Goal: Task Accomplishment & Management: Use online tool/utility

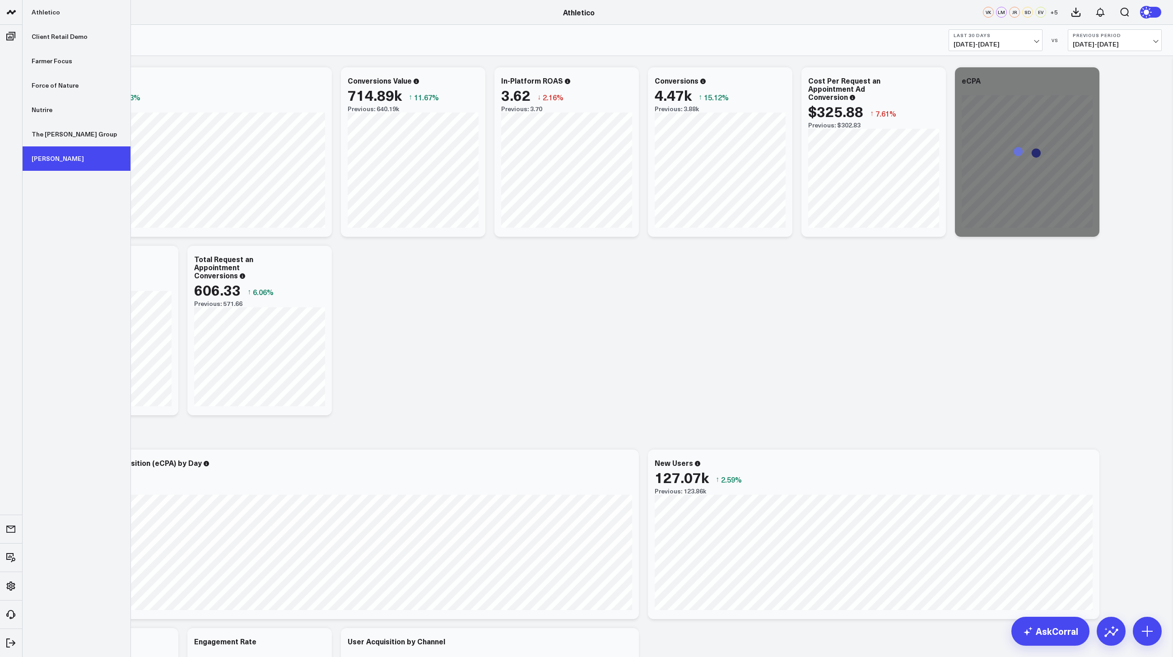
click at [46, 157] on link "[PERSON_NAME]" at bounding box center [77, 158] width 108 height 24
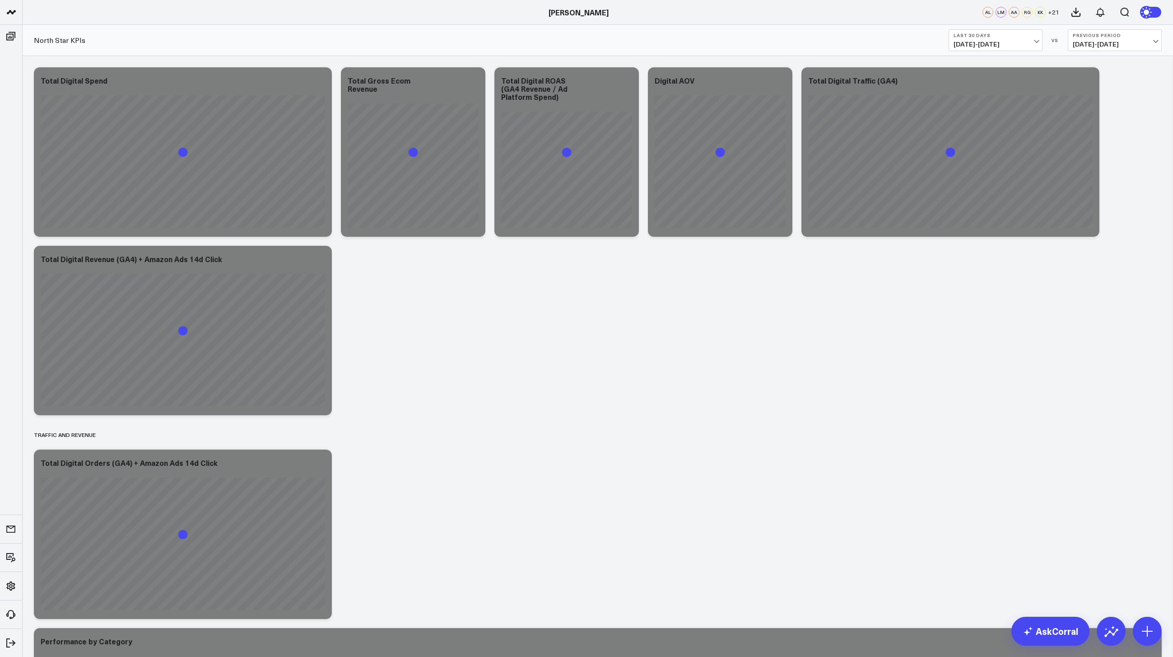
click at [1012, 29] on button "Last 30 Days 07/16/25 - 08/14/25" at bounding box center [996, 40] width 94 height 22
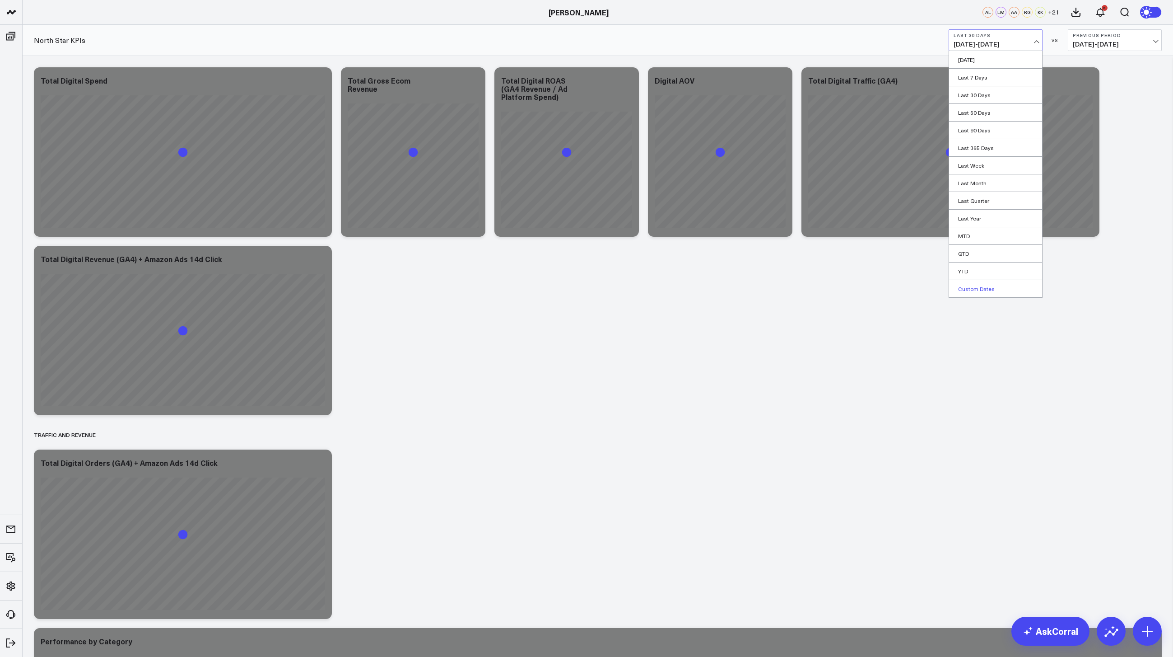
click at [973, 287] on link "Custom Dates" at bounding box center [995, 288] width 93 height 17
select select "7"
select select "2025"
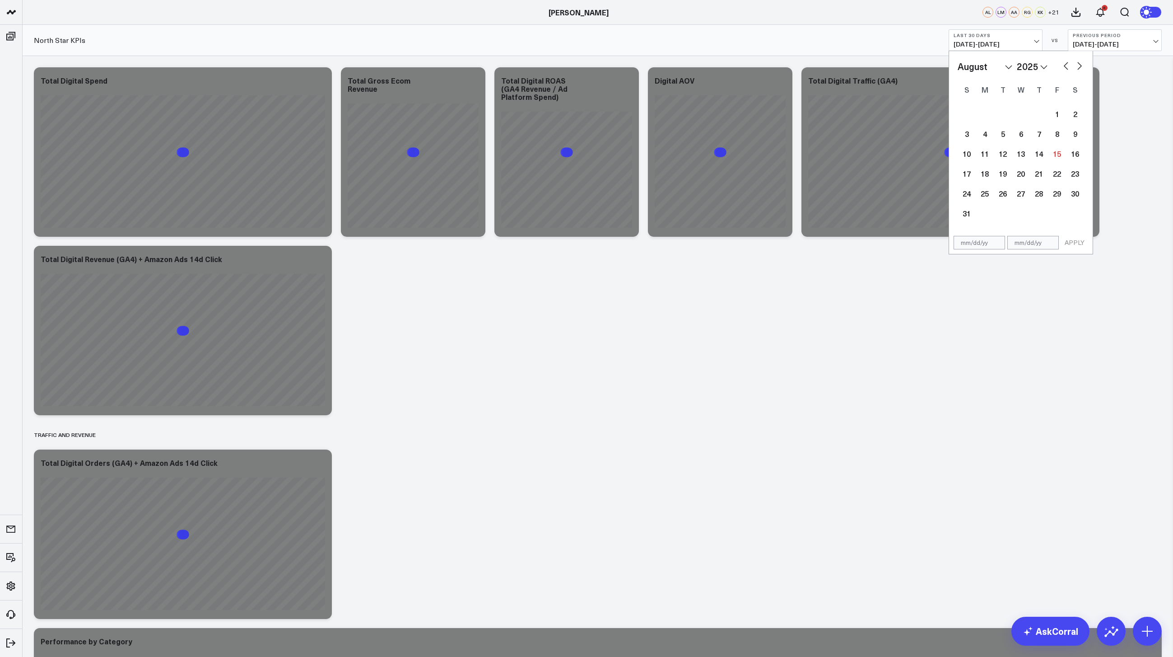
click at [1066, 65] on button "button" at bounding box center [1066, 65] width 9 height 11
select select "6"
select select "2025"
click at [1066, 65] on button "button" at bounding box center [1066, 65] width 9 height 11
select select "5"
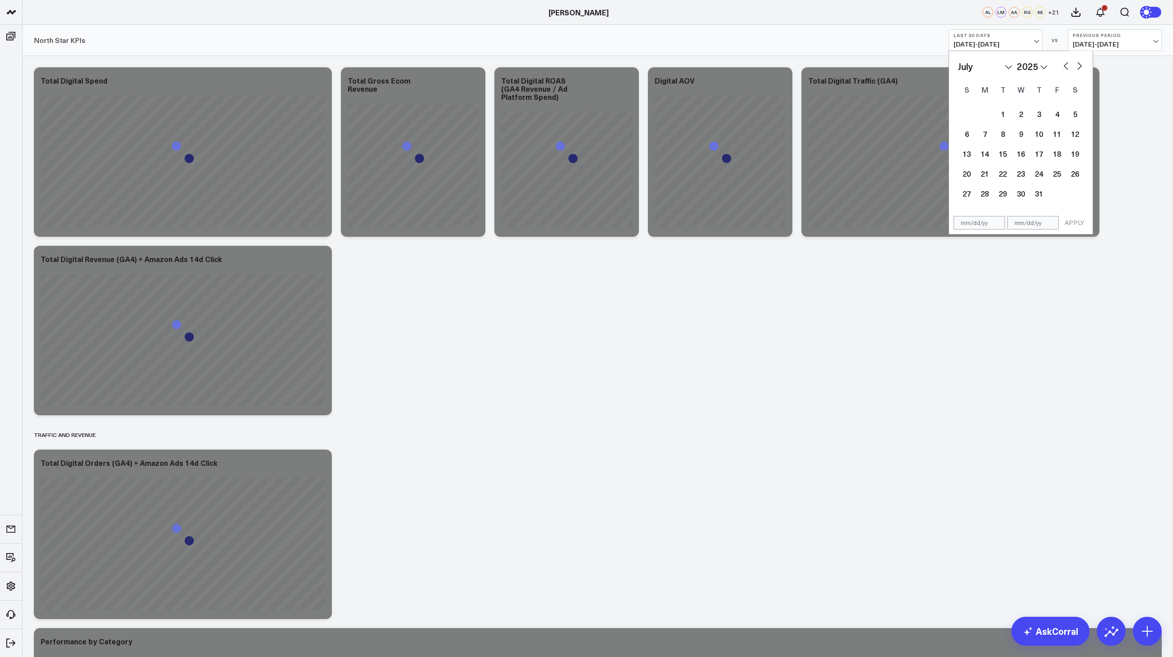
select select "2025"
click at [1066, 65] on button "button" at bounding box center [1066, 65] width 9 height 11
select select "4"
select select "2025"
click at [1035, 118] on div "1" at bounding box center [1039, 114] width 18 height 18
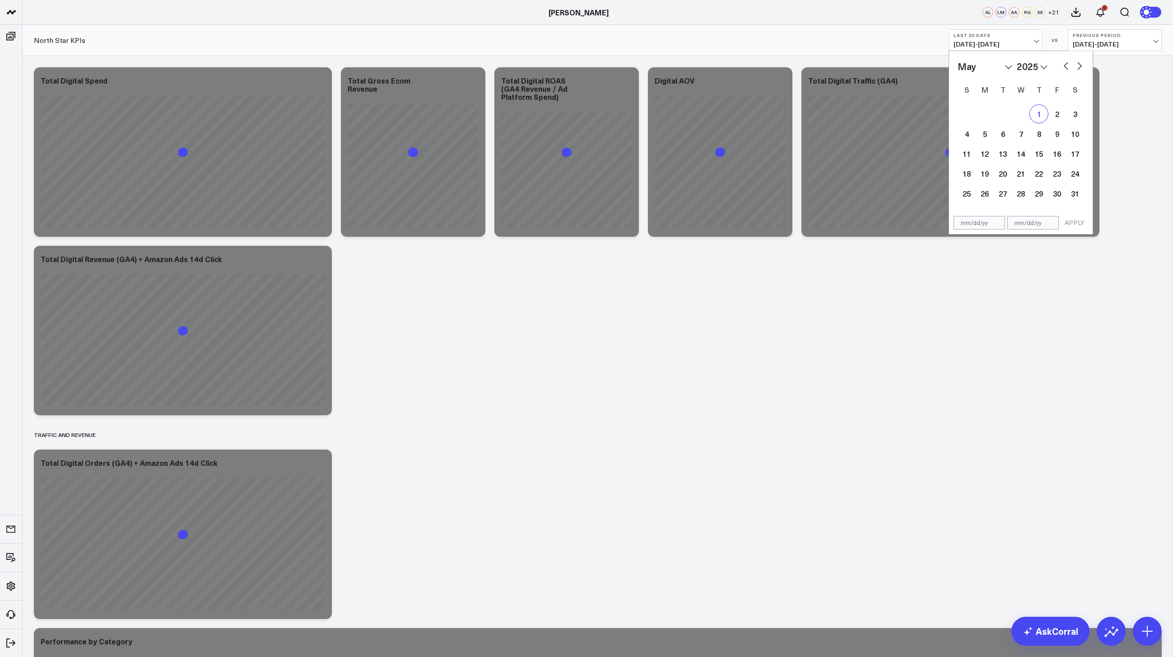
type input "[DATE]"
select select "4"
select select "2025"
click at [1084, 63] on button "button" at bounding box center [1079, 65] width 9 height 11
select select "5"
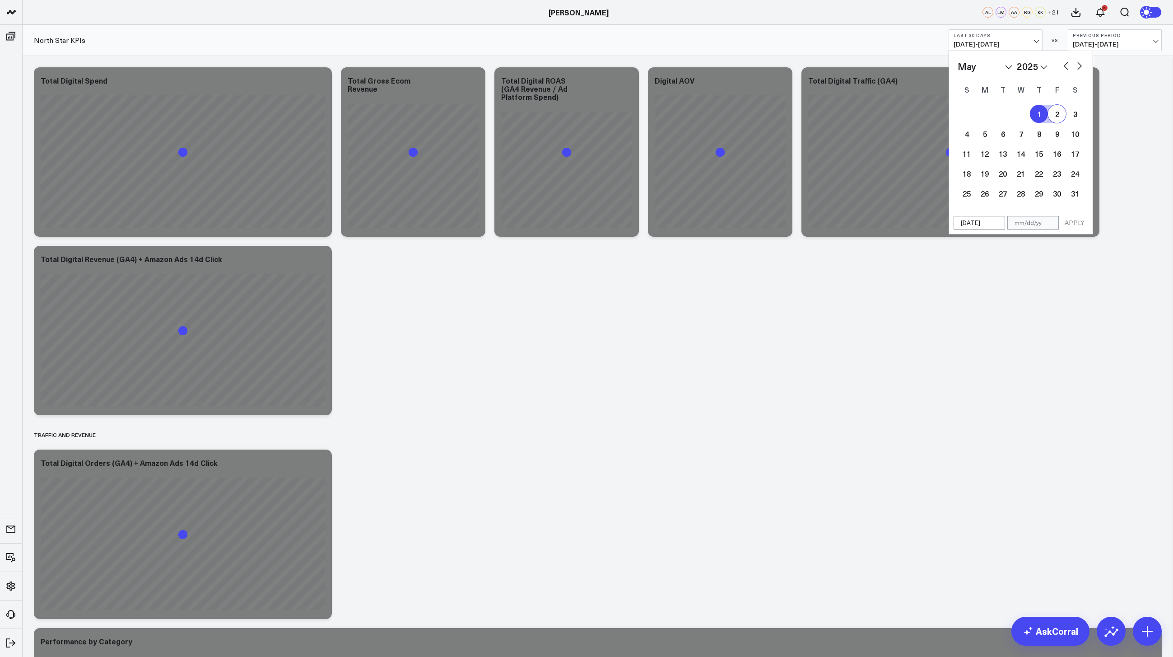
select select "2025"
click at [1081, 64] on button "button" at bounding box center [1079, 65] width 9 height 11
select select "6"
select select "2025"
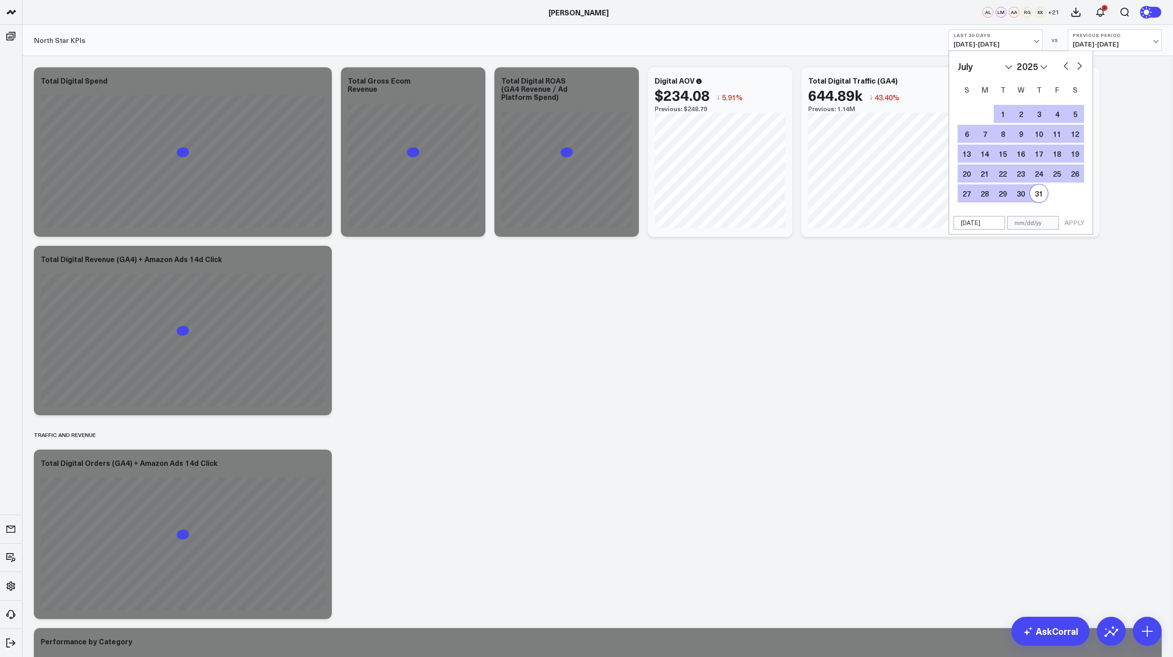
click at [1034, 188] on div "31" at bounding box center [1039, 193] width 18 height 18
type input "[DATE]"
select select "6"
select select "2025"
click at [1079, 223] on button "APPLY" at bounding box center [1074, 223] width 27 height 14
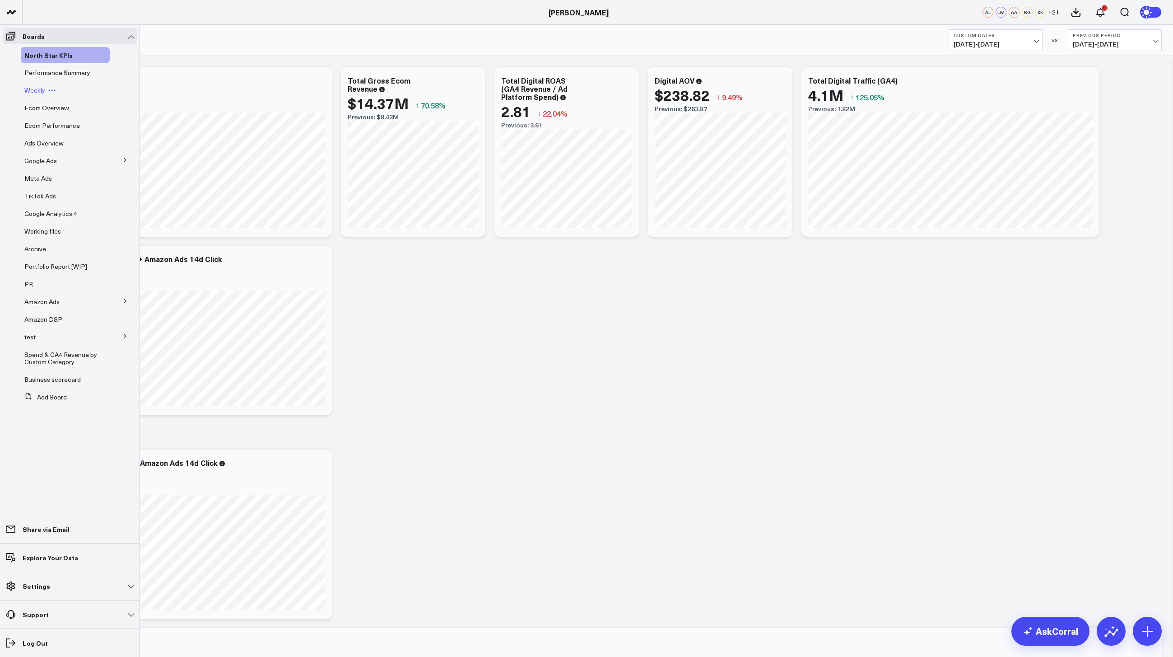
click at [41, 84] on div "Weekly" at bounding box center [65, 90] width 89 height 16
click at [49, 125] on span "Ecom Performance" at bounding box center [52, 125] width 56 height 9
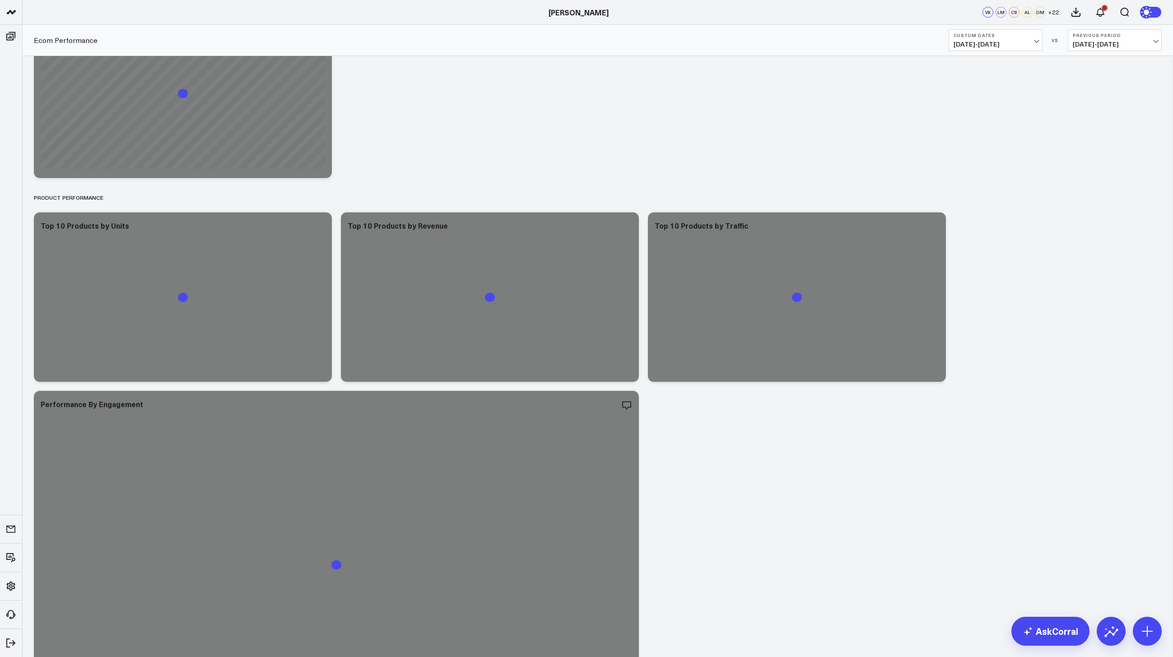
scroll to position [889, 0]
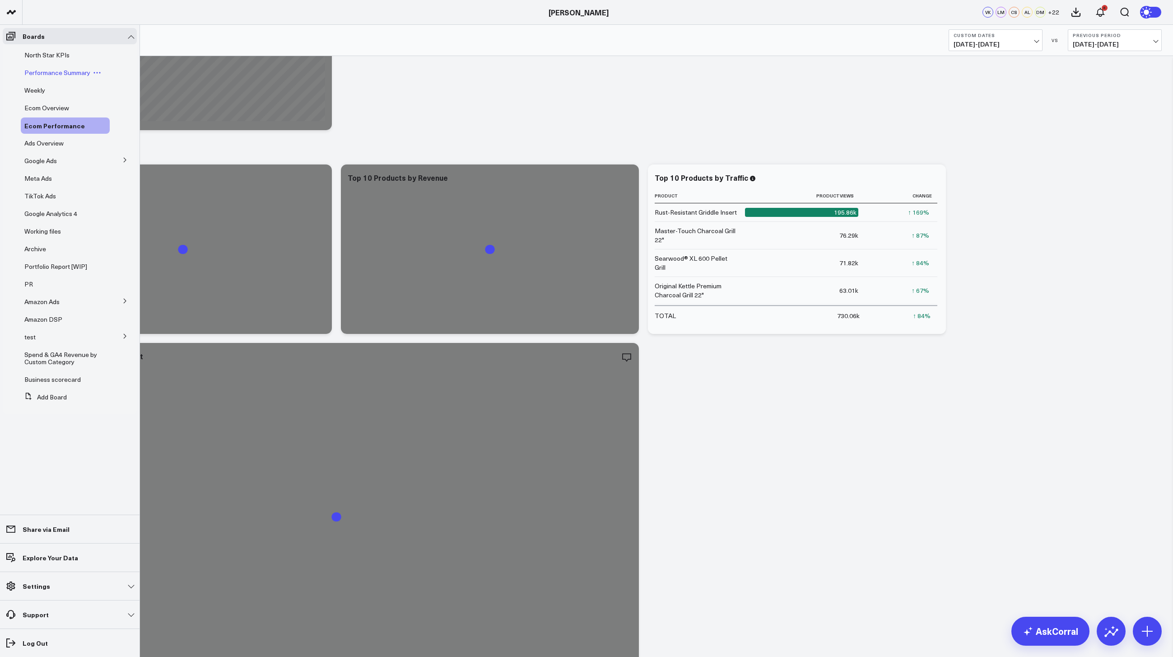
click at [39, 72] on span "Performance Summary" at bounding box center [57, 72] width 66 height 9
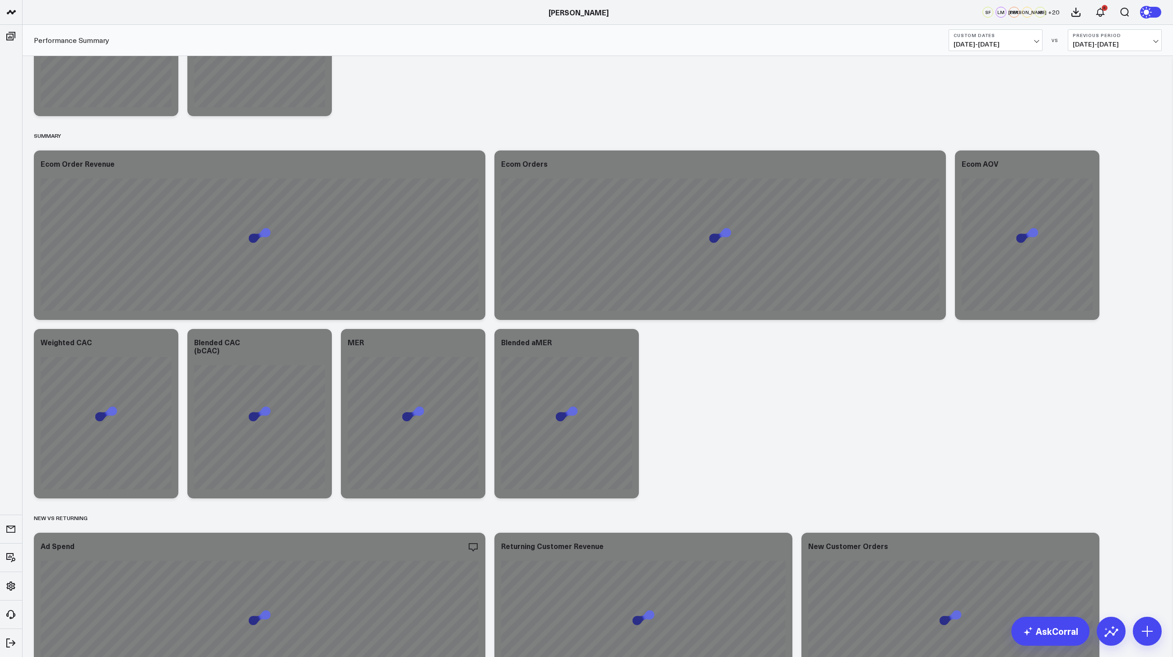
scroll to position [126, 0]
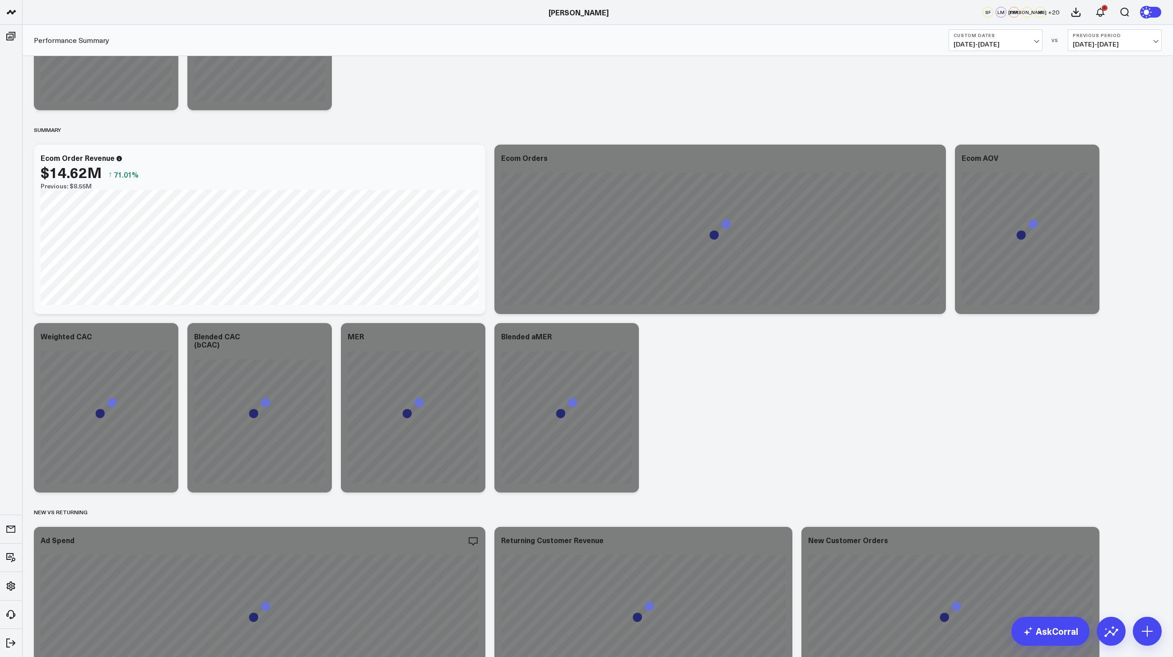
click at [998, 42] on span "05/01/25 - 07/31/25" at bounding box center [996, 44] width 84 height 7
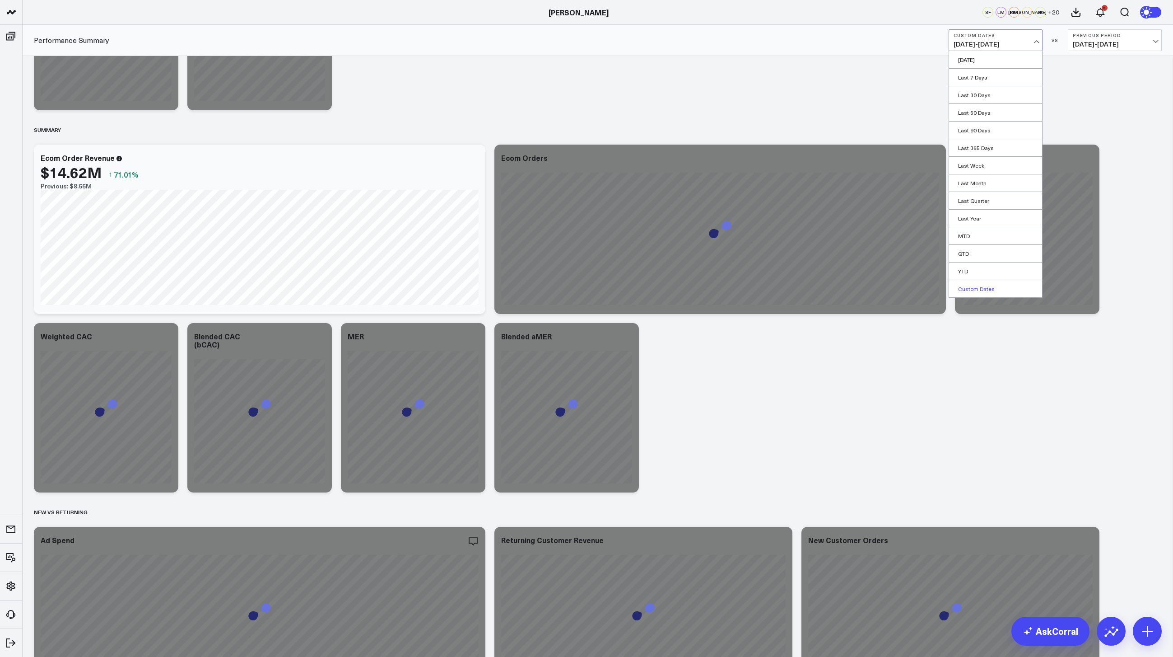
click at [971, 291] on link "Custom Dates" at bounding box center [995, 288] width 93 height 17
select select "7"
select select "2025"
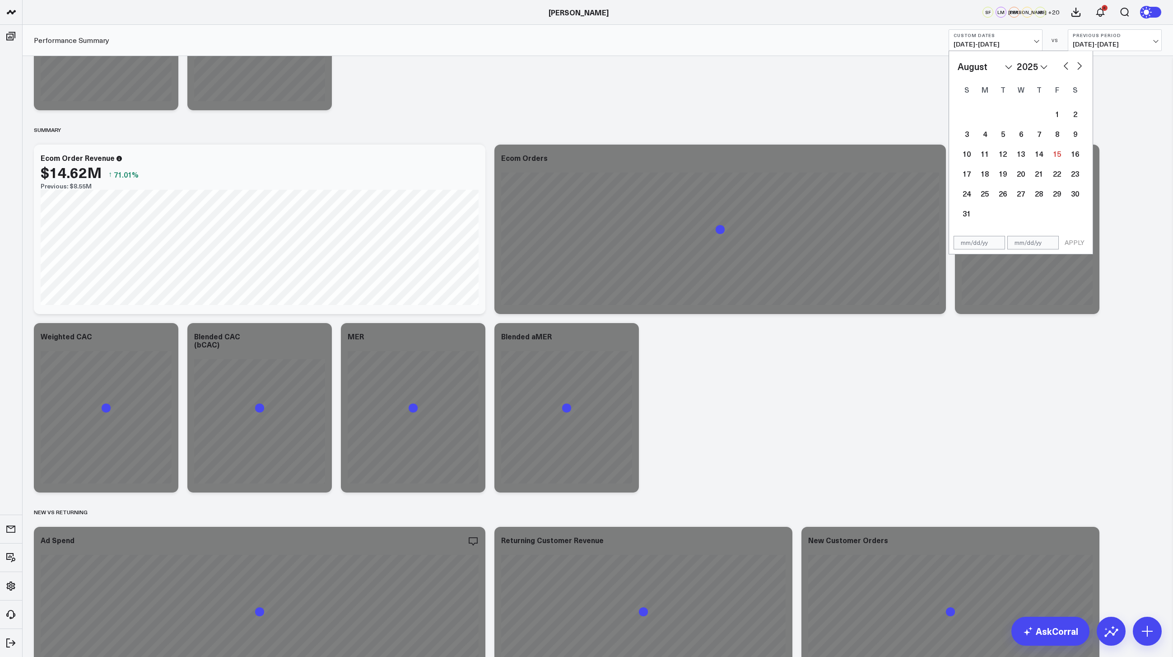
click at [1066, 63] on button "button" at bounding box center [1066, 65] width 9 height 11
select select "5"
select select "2025"
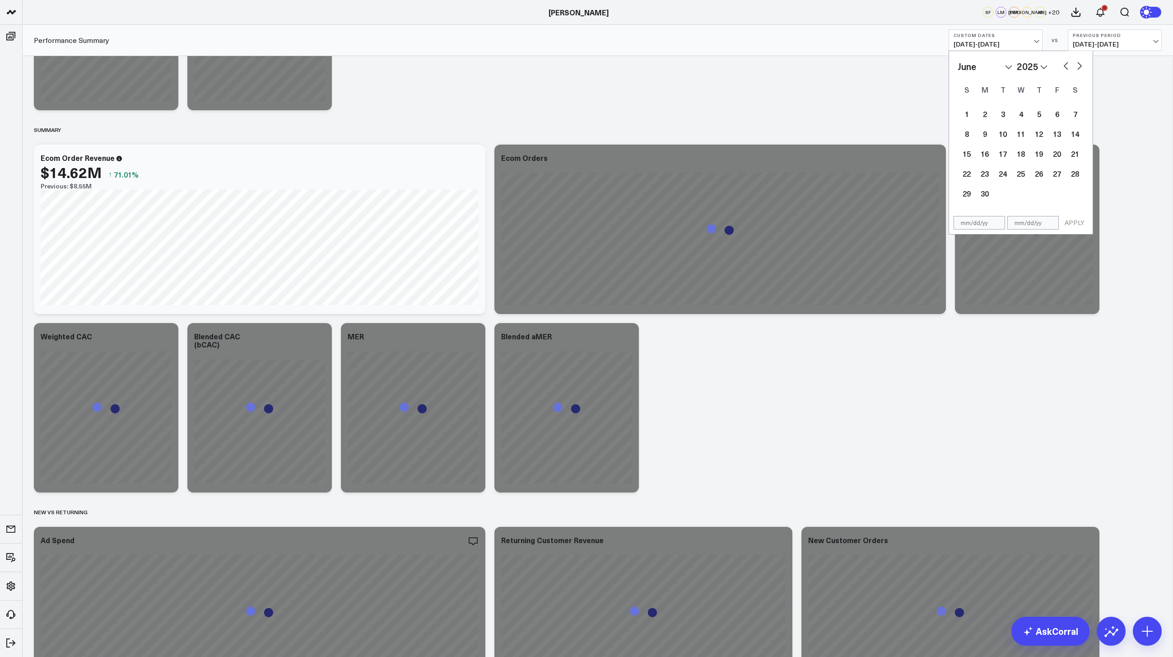
click at [1066, 63] on button "button" at bounding box center [1066, 65] width 9 height 11
select select "4"
select select "2025"
click at [1066, 63] on button "button" at bounding box center [1066, 65] width 9 height 11
select select "2"
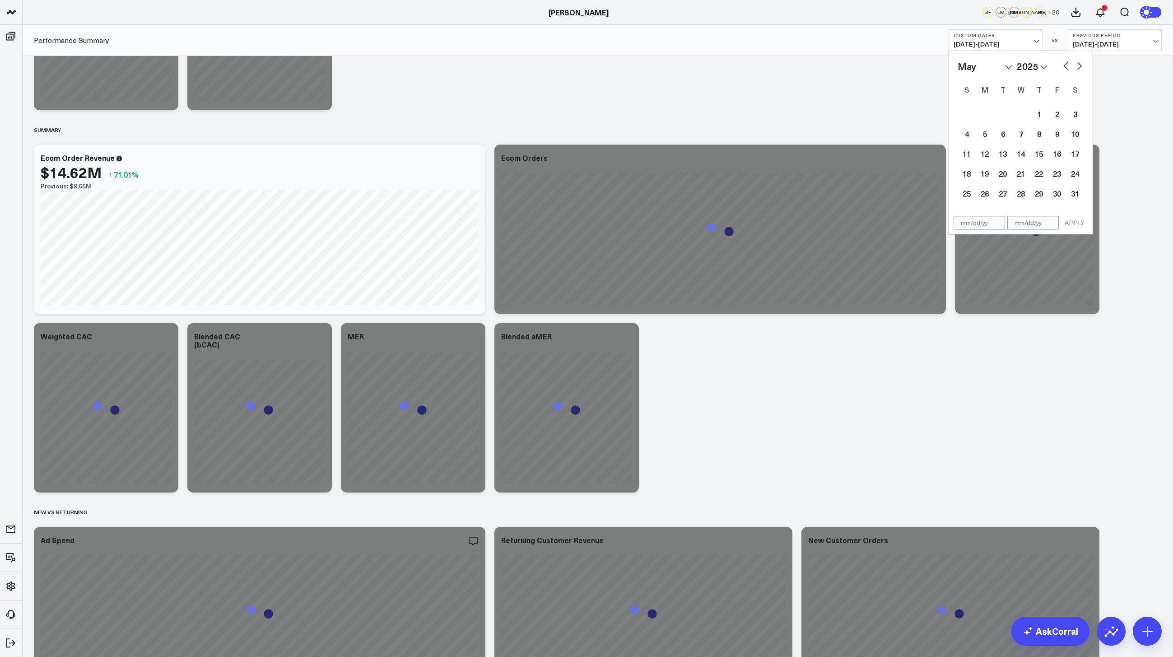
select select "2025"
click at [1066, 63] on button "button" at bounding box center [1066, 65] width 9 height 11
select select "1"
select select "2025"
click at [1066, 63] on button "button" at bounding box center [1066, 65] width 9 height 11
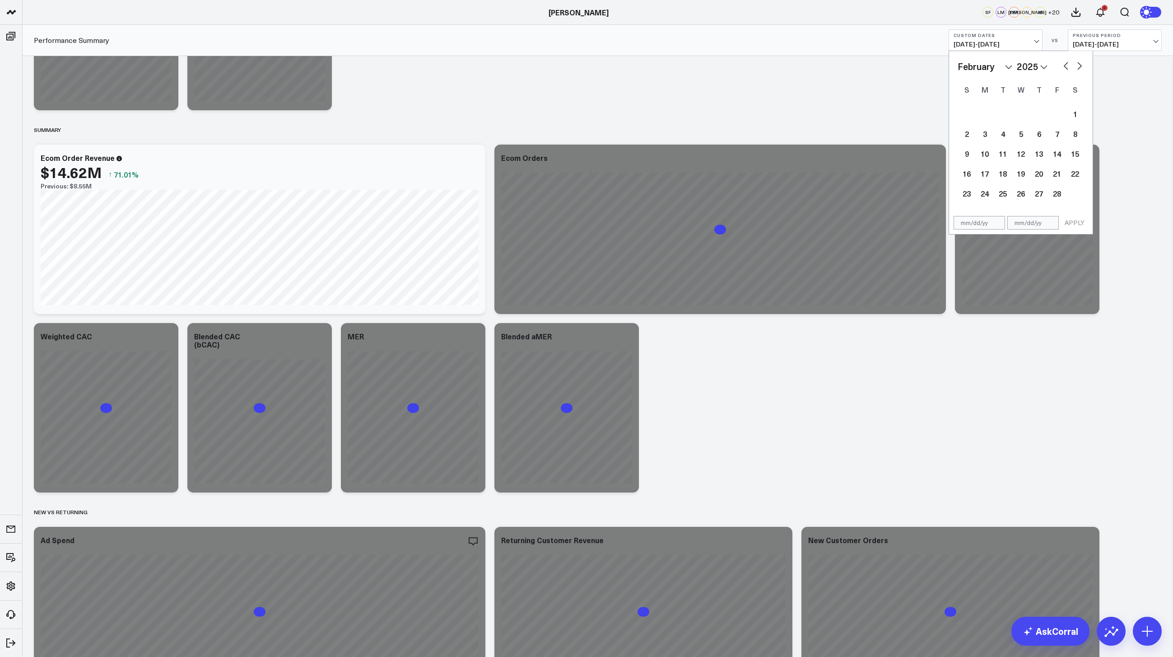
select select "2025"
click at [1066, 63] on button "button" at bounding box center [1066, 65] width 9 height 11
select select "11"
select select "2024"
click at [1066, 63] on button "button" at bounding box center [1066, 65] width 9 height 11
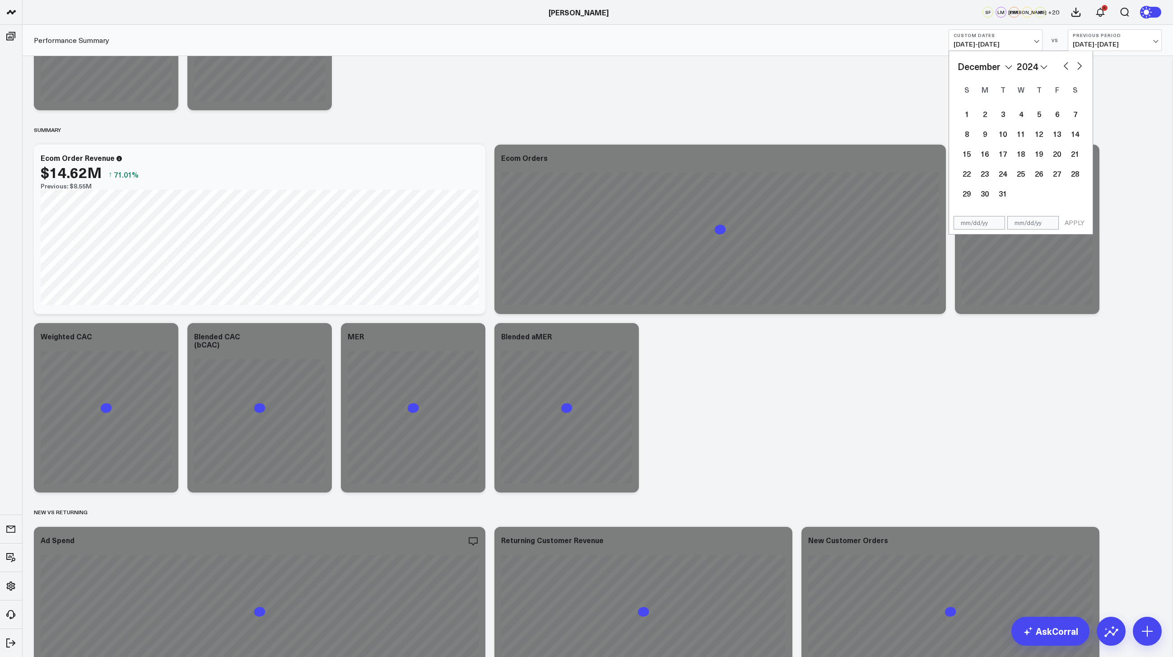
select select "10"
select select "2024"
click at [1066, 63] on button "button" at bounding box center [1066, 65] width 9 height 11
select select "9"
select select "2024"
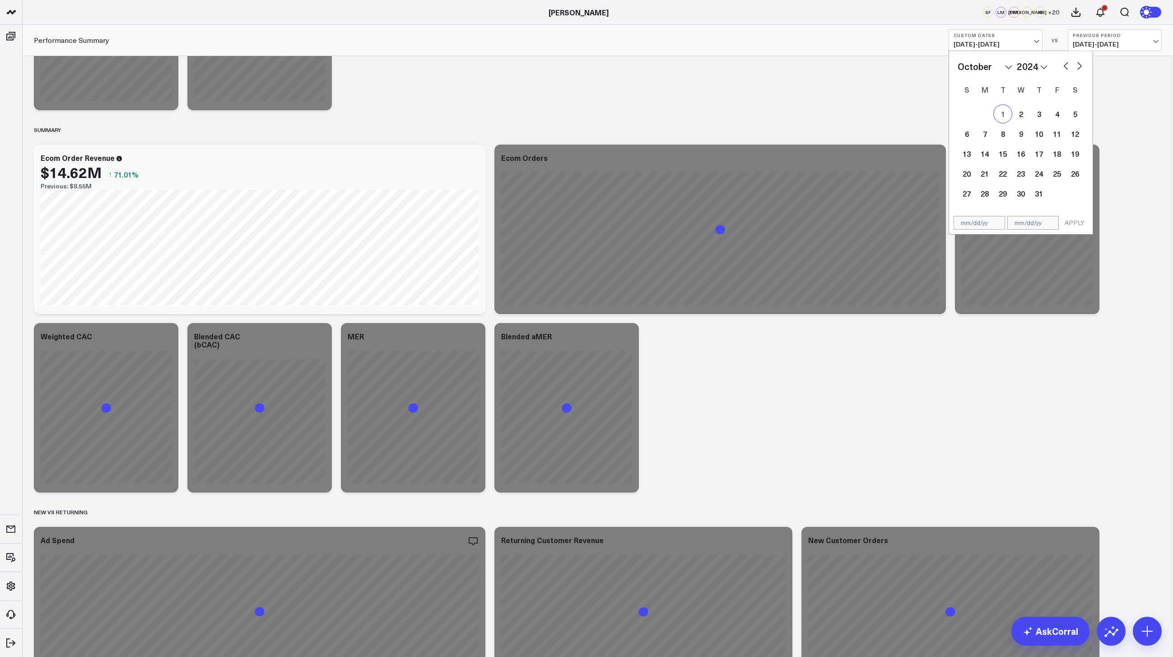
click at [1007, 117] on div "1" at bounding box center [1003, 114] width 18 height 18
type input "10/01/24"
select select "9"
select select "2024"
click at [1078, 65] on button "button" at bounding box center [1079, 65] width 9 height 11
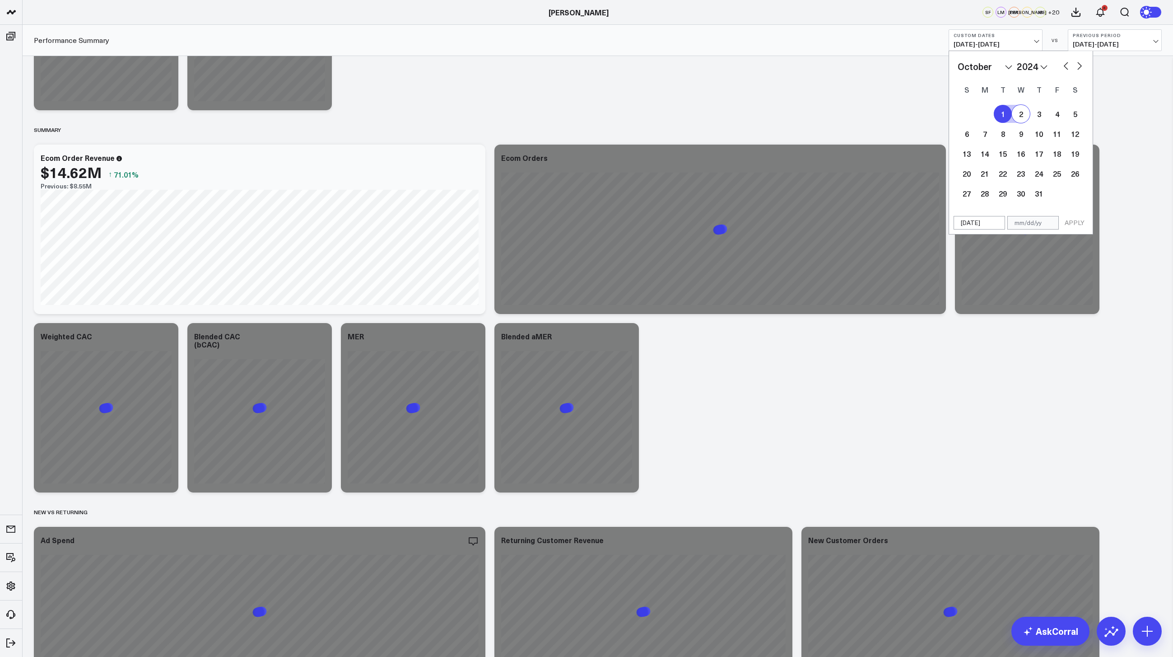
select select "10"
select select "2024"
click at [1078, 65] on button "button" at bounding box center [1079, 65] width 9 height 11
select select "2025"
click at [1078, 65] on button "button" at bounding box center [1079, 65] width 9 height 11
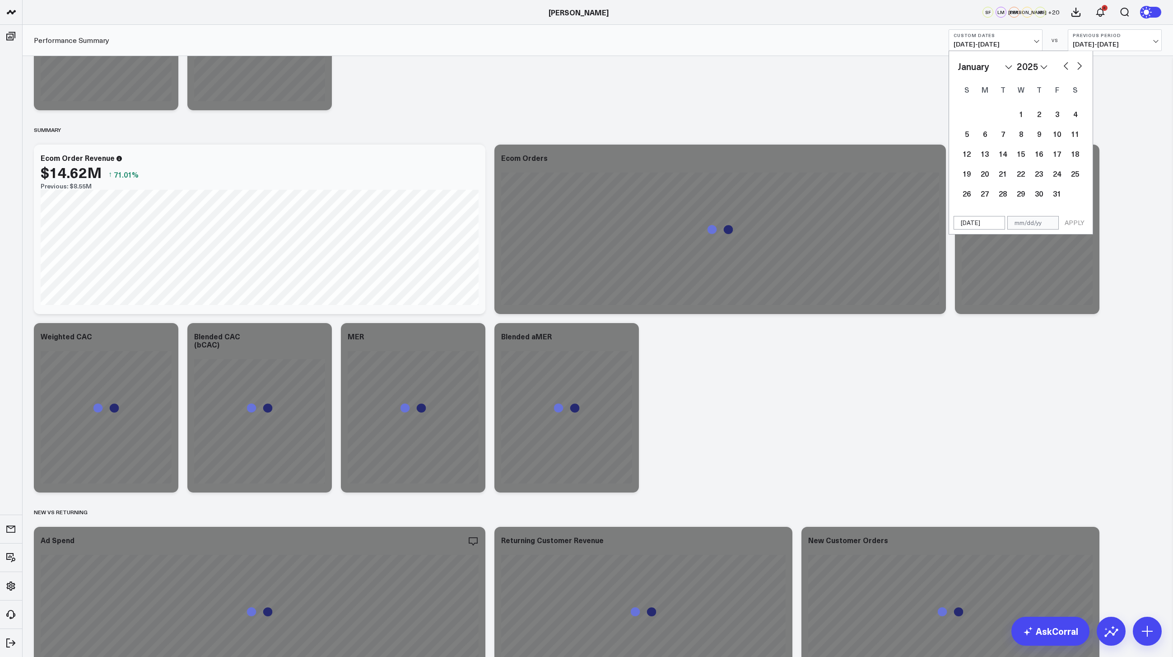
select select "1"
select select "2025"
click at [1078, 65] on button "button" at bounding box center [1079, 65] width 9 height 11
select select "3"
select select "2025"
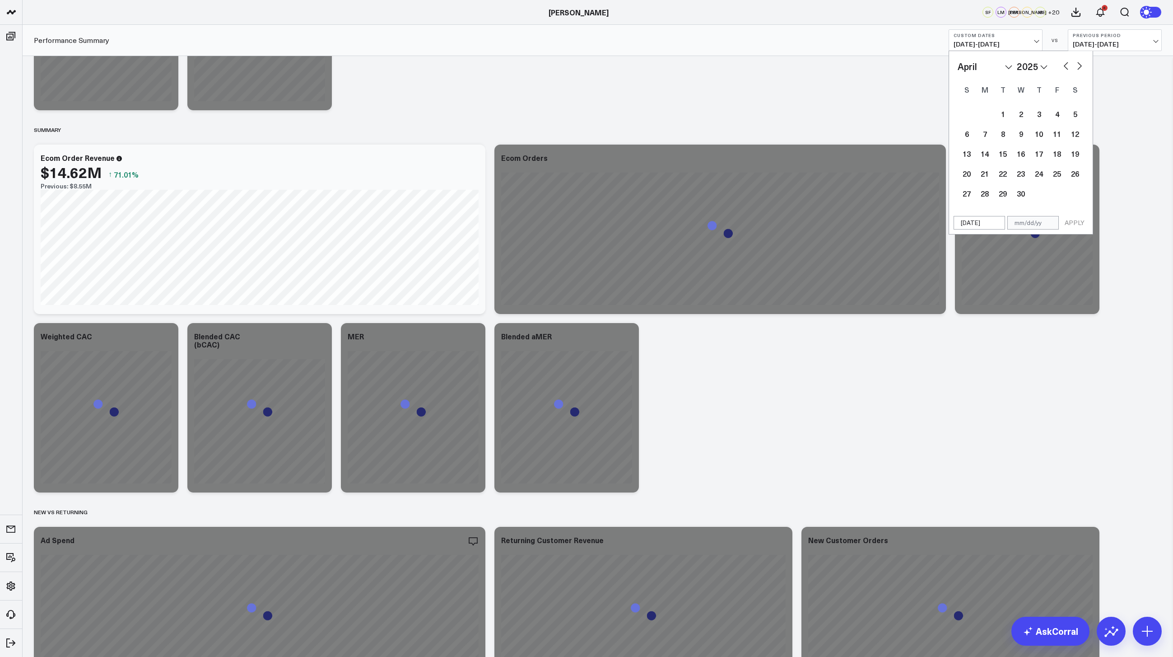
click at [1078, 65] on button "button" at bounding box center [1079, 65] width 9 height 11
select select "4"
select select "2025"
click at [1078, 65] on button "button" at bounding box center [1079, 65] width 9 height 11
select select "5"
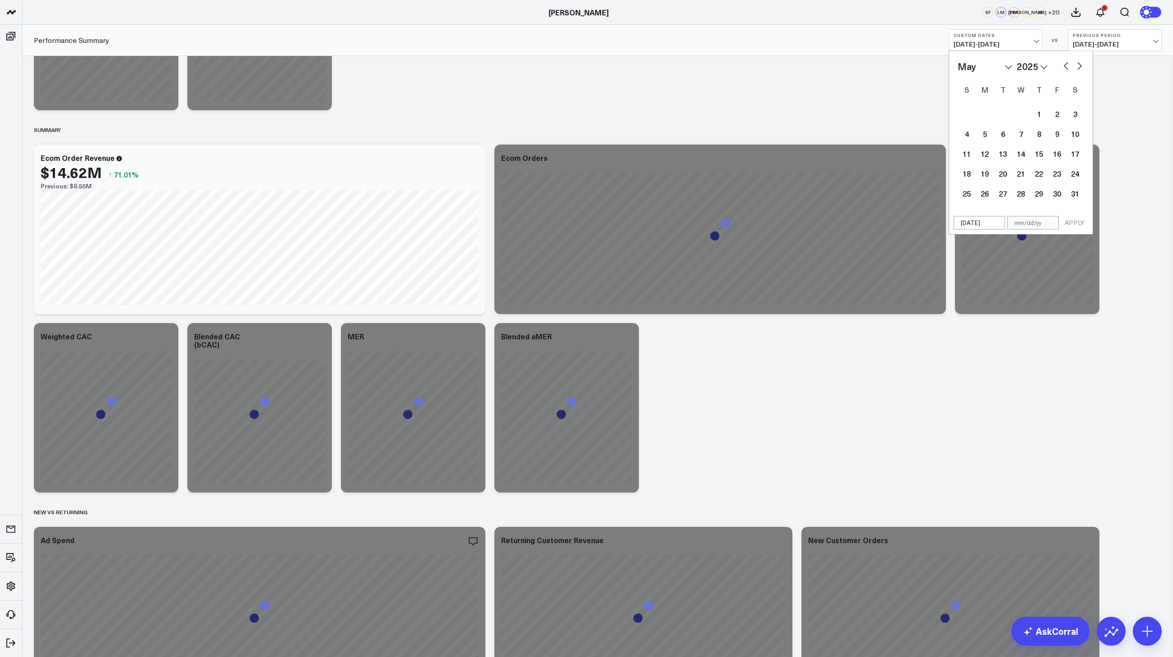
select select "2025"
click at [1078, 65] on button "button" at bounding box center [1079, 65] width 9 height 11
select select "6"
select select "2025"
click at [1078, 65] on button "button" at bounding box center [1079, 65] width 9 height 11
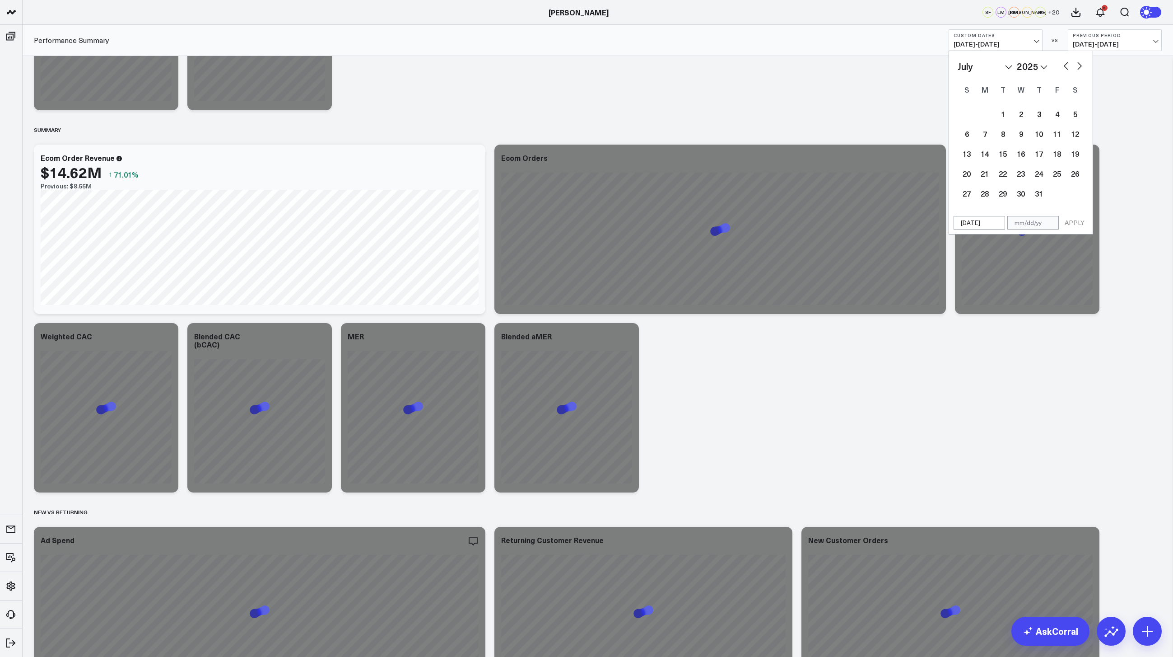
select select "7"
select select "2025"
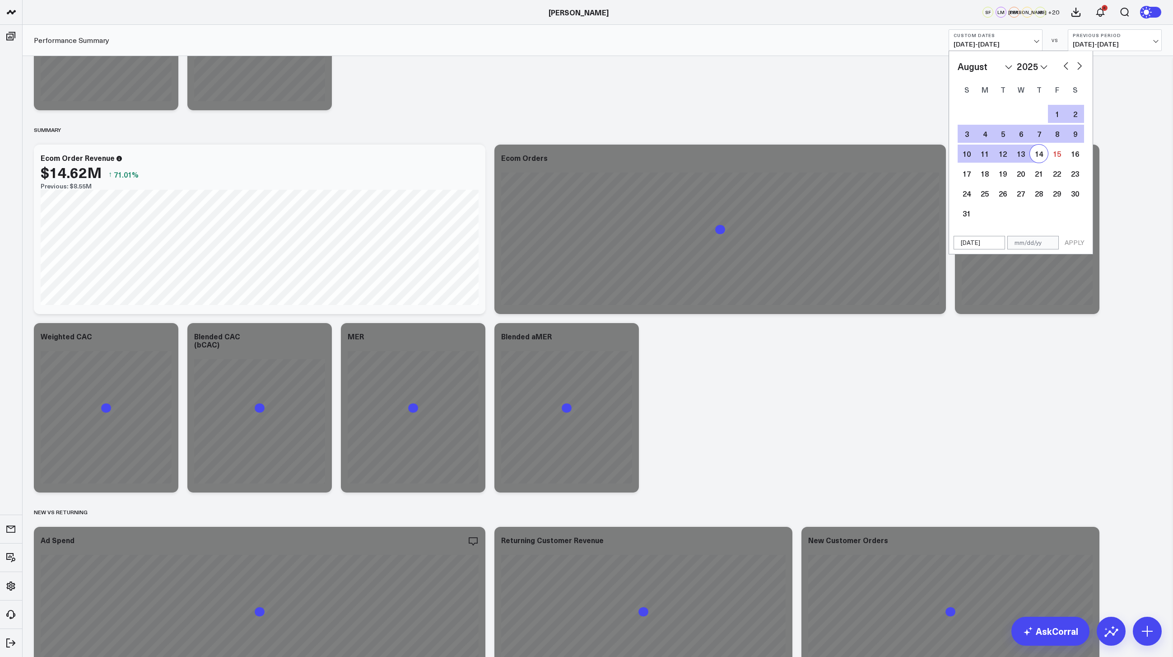
click at [1043, 155] on div "14" at bounding box center [1039, 154] width 18 height 18
type input "08/14/25"
select select "7"
select select "2025"
click at [1068, 242] on button "APPLY" at bounding box center [1074, 243] width 27 height 14
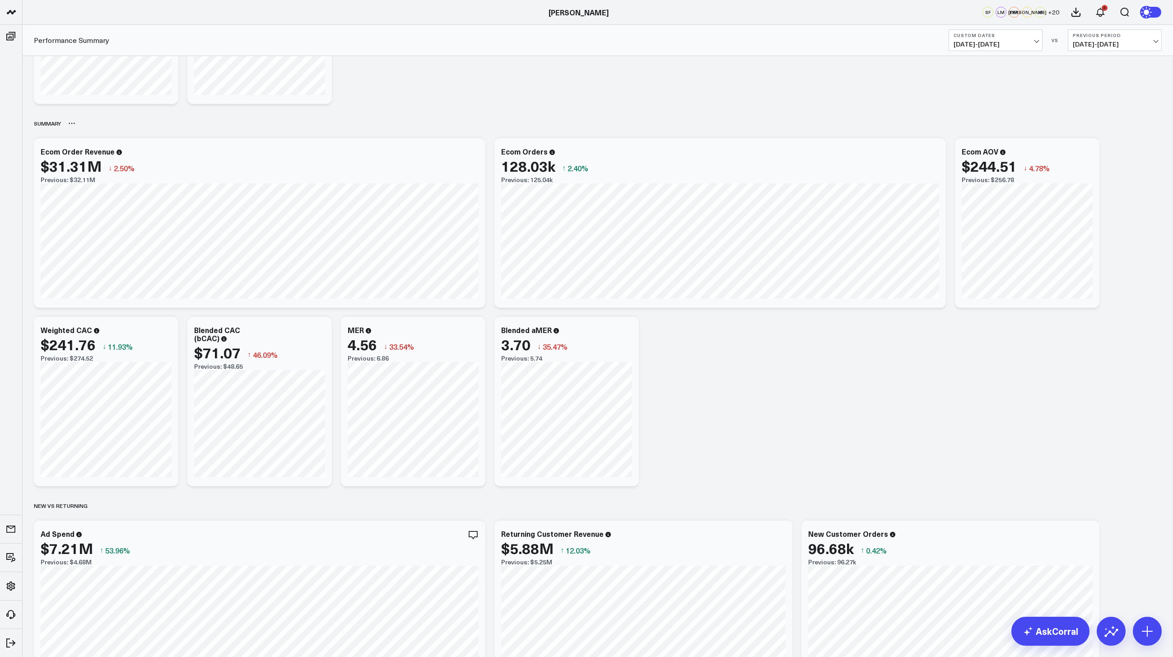
scroll to position [127, 0]
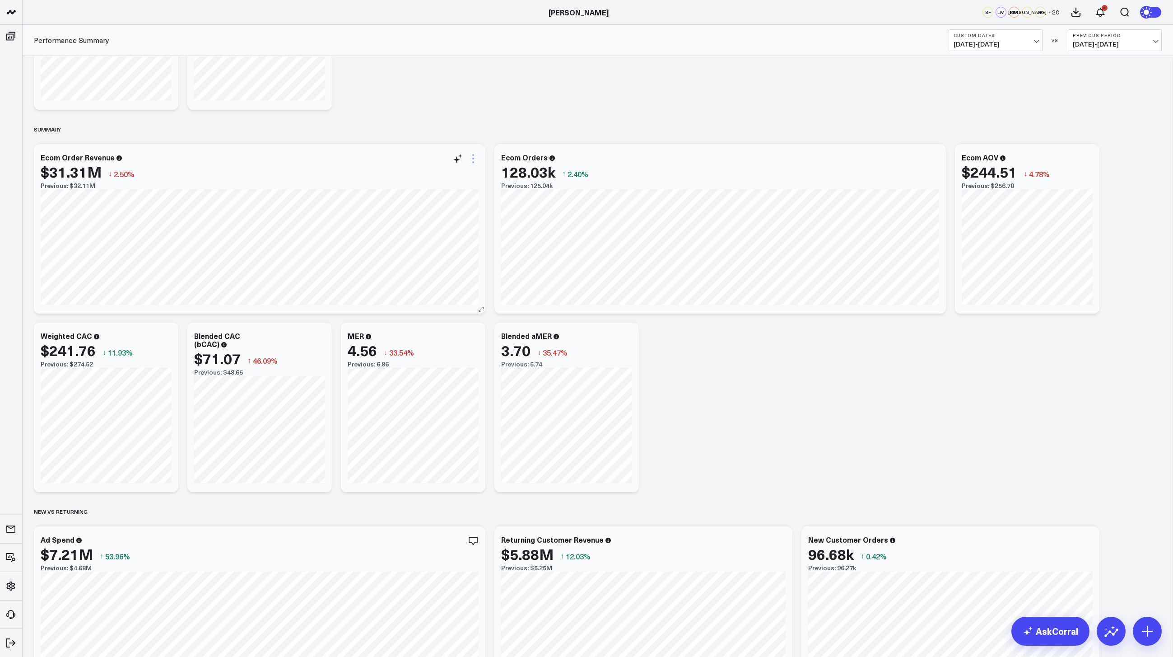
click at [473, 160] on icon at bounding box center [473, 158] width 11 height 11
click at [444, 331] on link "Export PNG" at bounding box center [436, 331] width 65 height 8
